Goal: Check status: Check status

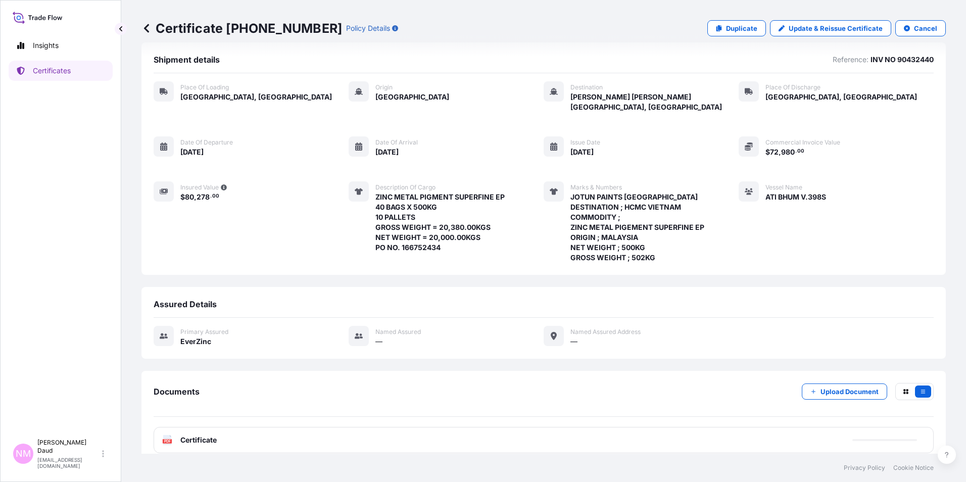
scroll to position [14, 0]
